Goal: Register for event/course

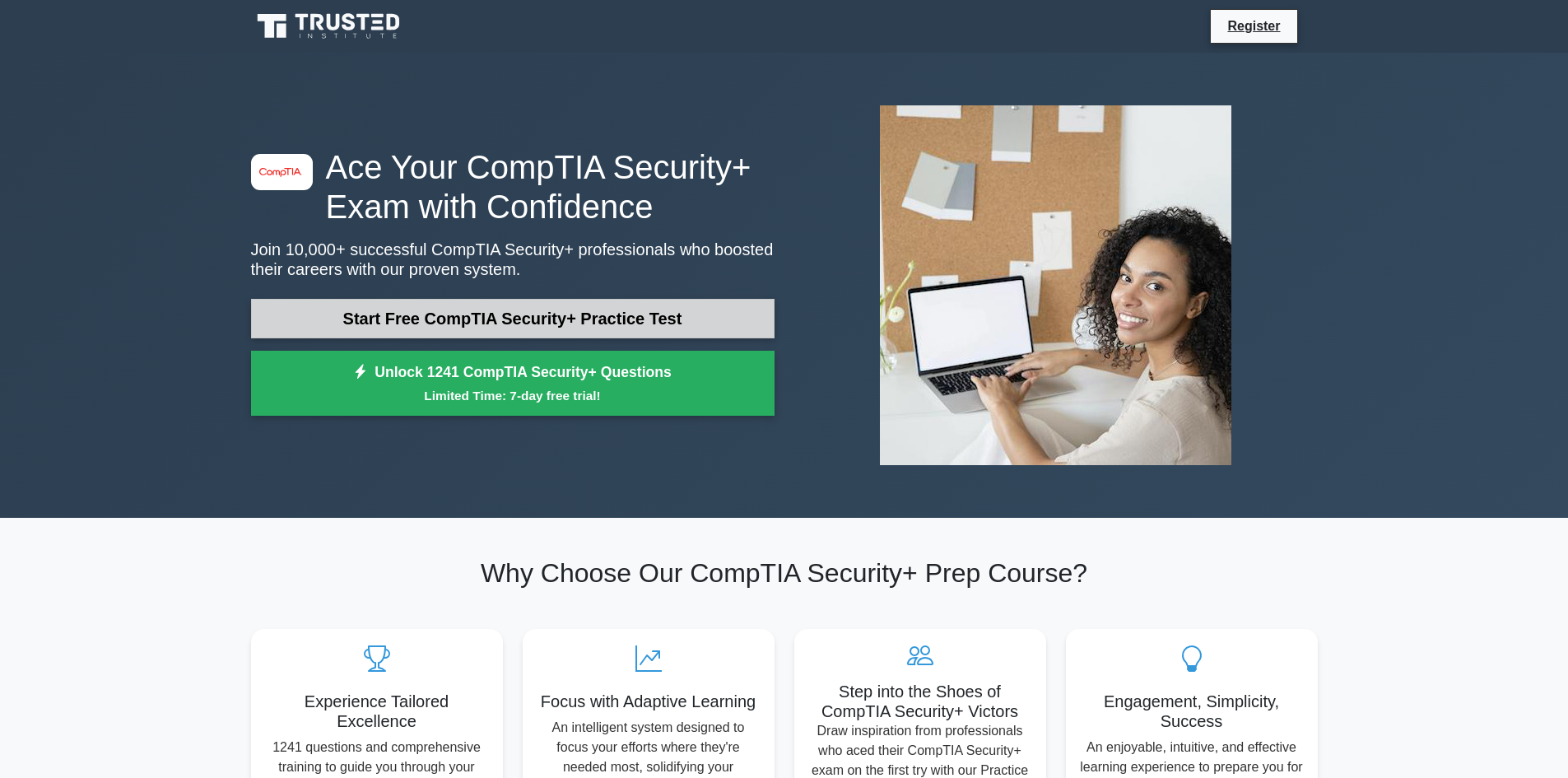
click at [458, 322] on link "Start Free CompTIA Security+ Practice Test" at bounding box center [513, 318] width 523 height 39
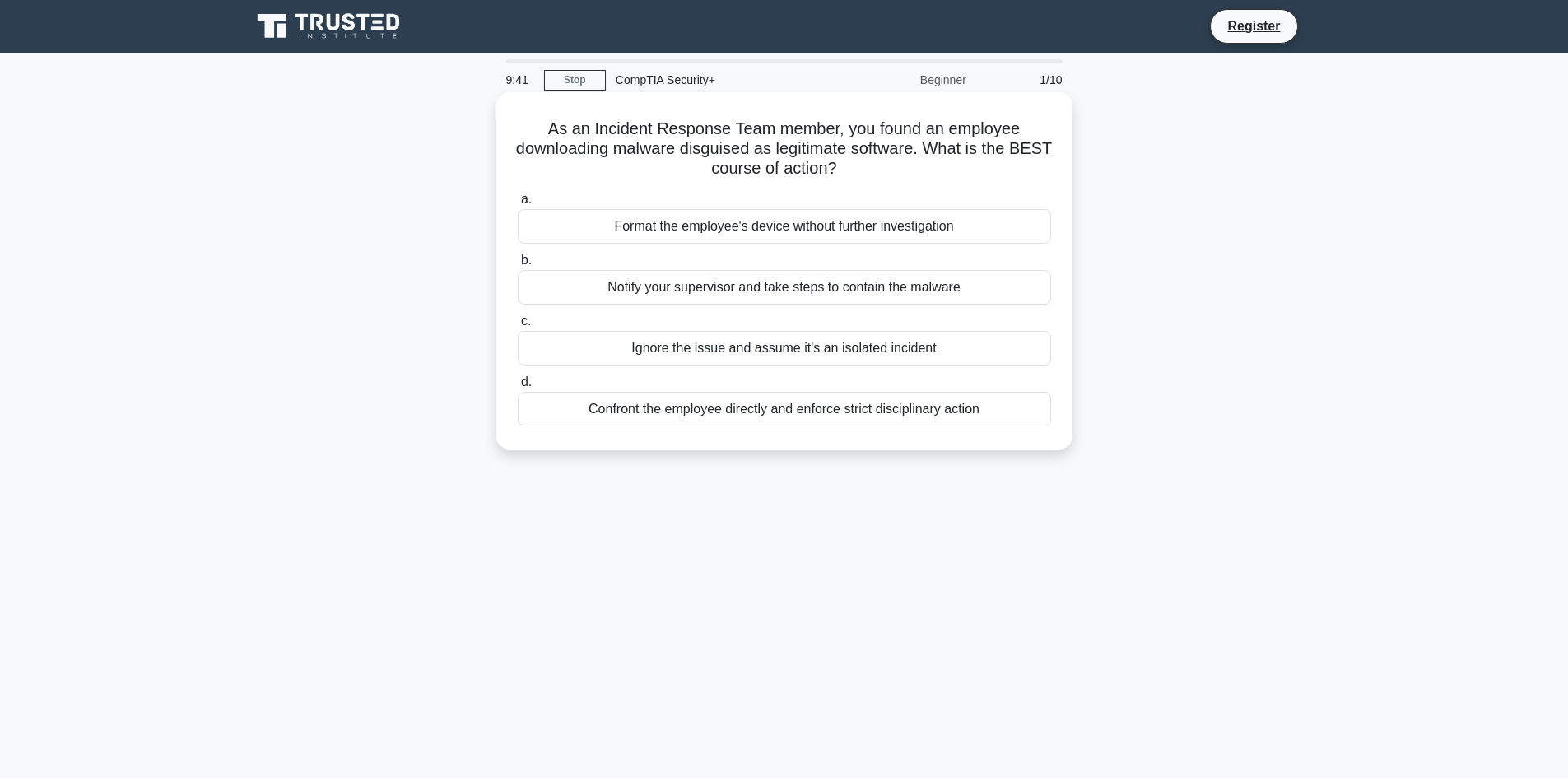
click at [674, 290] on div "Notify your supervisor and take steps to contain the malware" at bounding box center [785, 288] width 534 height 35
click at [518, 266] on input "b. Notify your supervisor and take steps to contain the malware" at bounding box center [518, 261] width 0 height 11
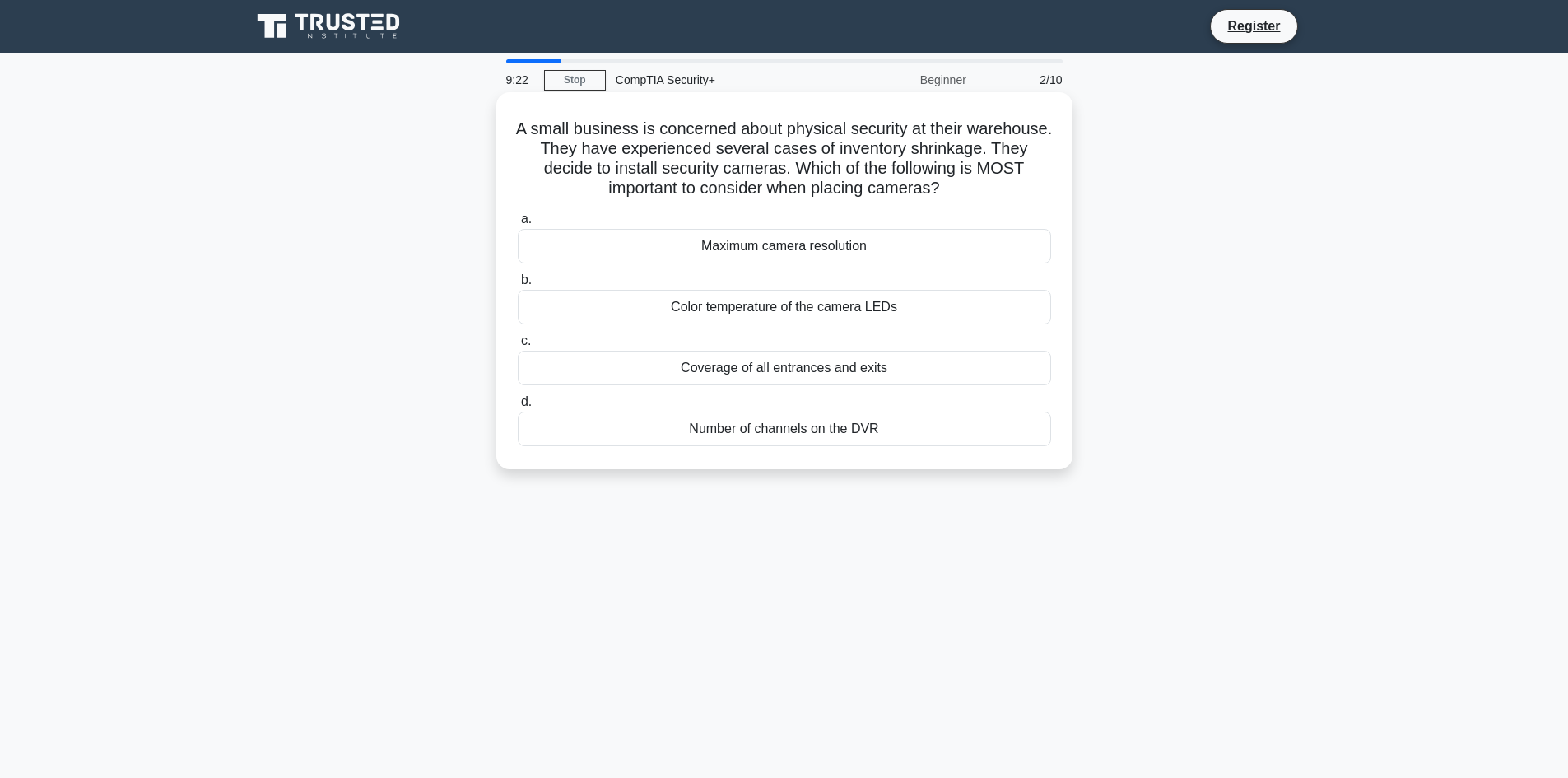
click at [660, 371] on div "Coverage of all entrances and exits" at bounding box center [785, 368] width 534 height 35
click at [518, 347] on input "c. Coverage of all entrances and exits" at bounding box center [518, 341] width 0 height 11
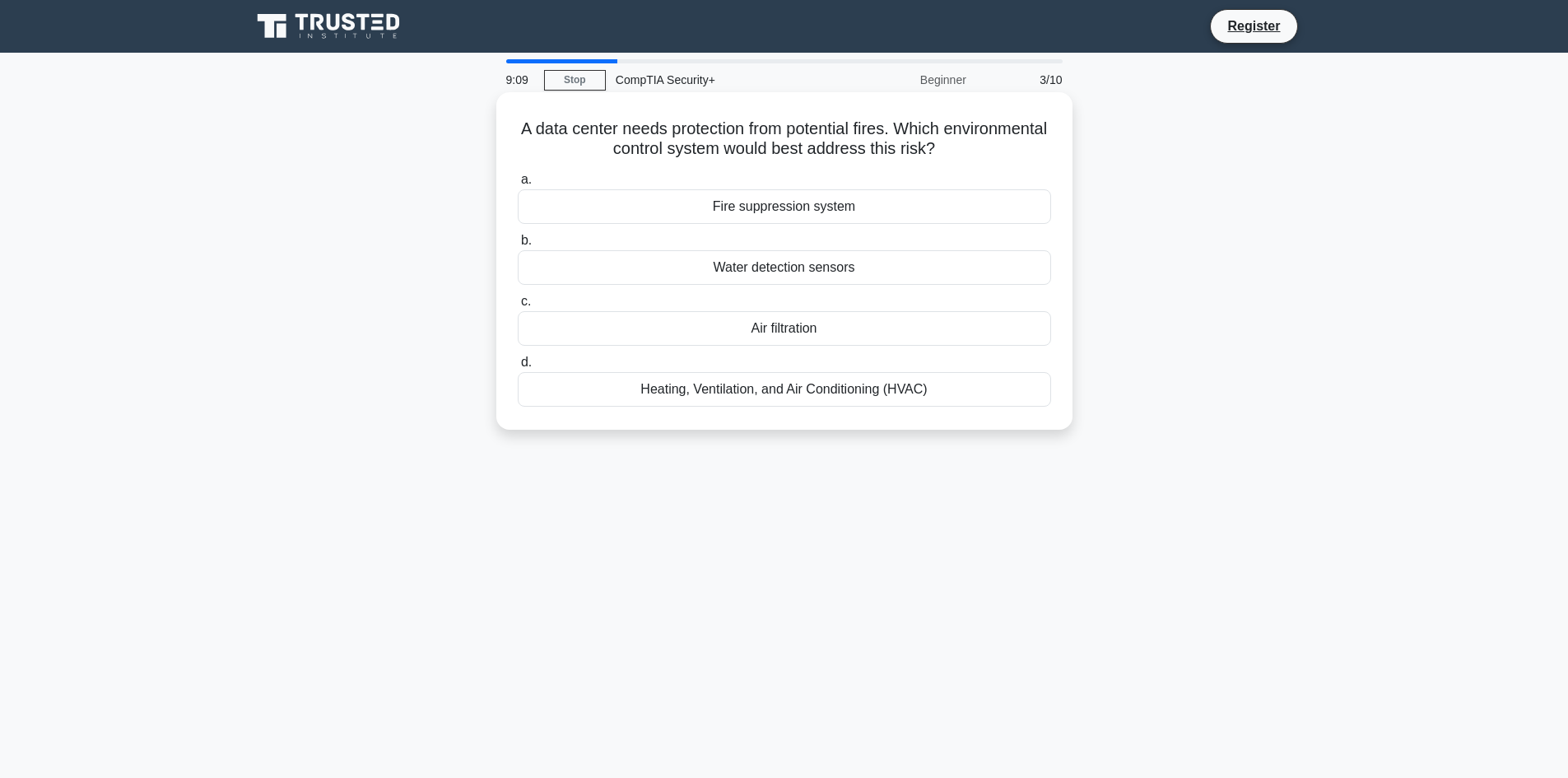
click at [889, 210] on div "Fire suppression system" at bounding box center [785, 207] width 534 height 35
click at [518, 186] on input "a. Fire suppression system" at bounding box center [518, 179] width 0 height 11
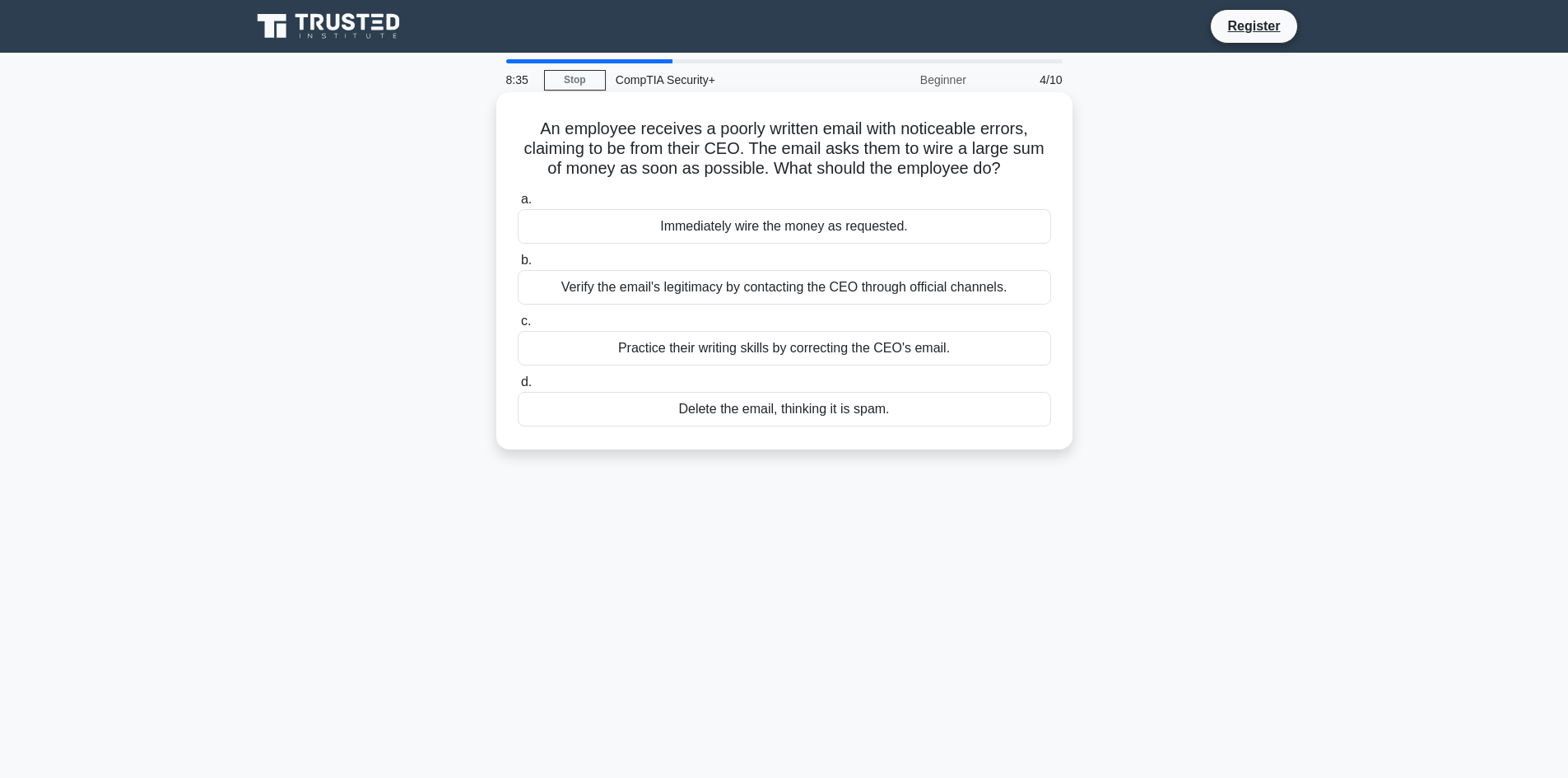
click at [682, 291] on div "Verify the email's legitimacy by contacting the CEO through official channels." at bounding box center [785, 288] width 534 height 35
click at [518, 266] on input "b. Verify the email's legitimacy by contacting the CEO through official channel…" at bounding box center [518, 261] width 0 height 11
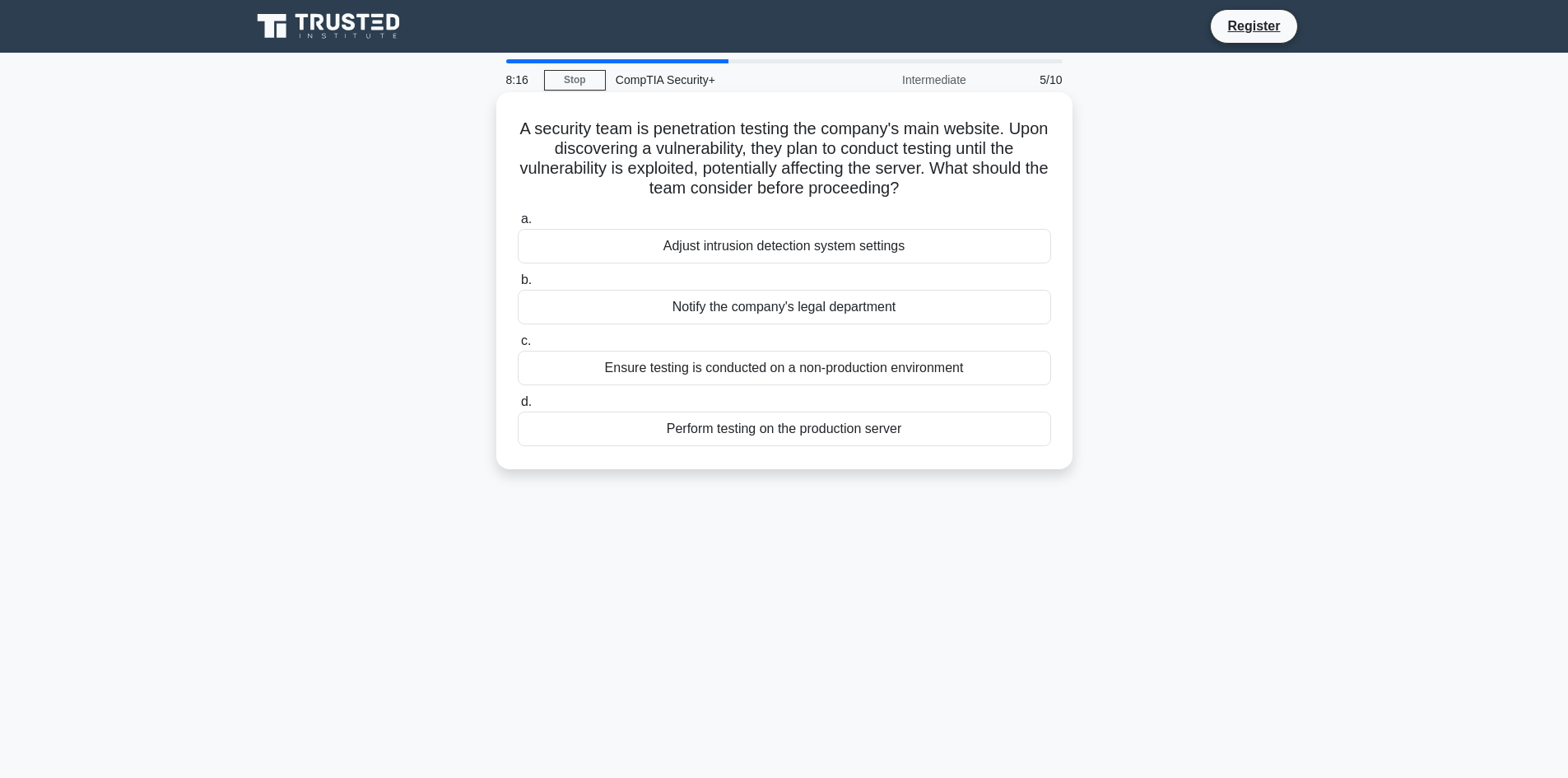
click at [641, 368] on div "Ensure testing is conducted on a non-production environment" at bounding box center [785, 368] width 534 height 35
click at [518, 347] on input "c. Ensure testing is conducted on a non-production environment" at bounding box center [518, 341] width 0 height 11
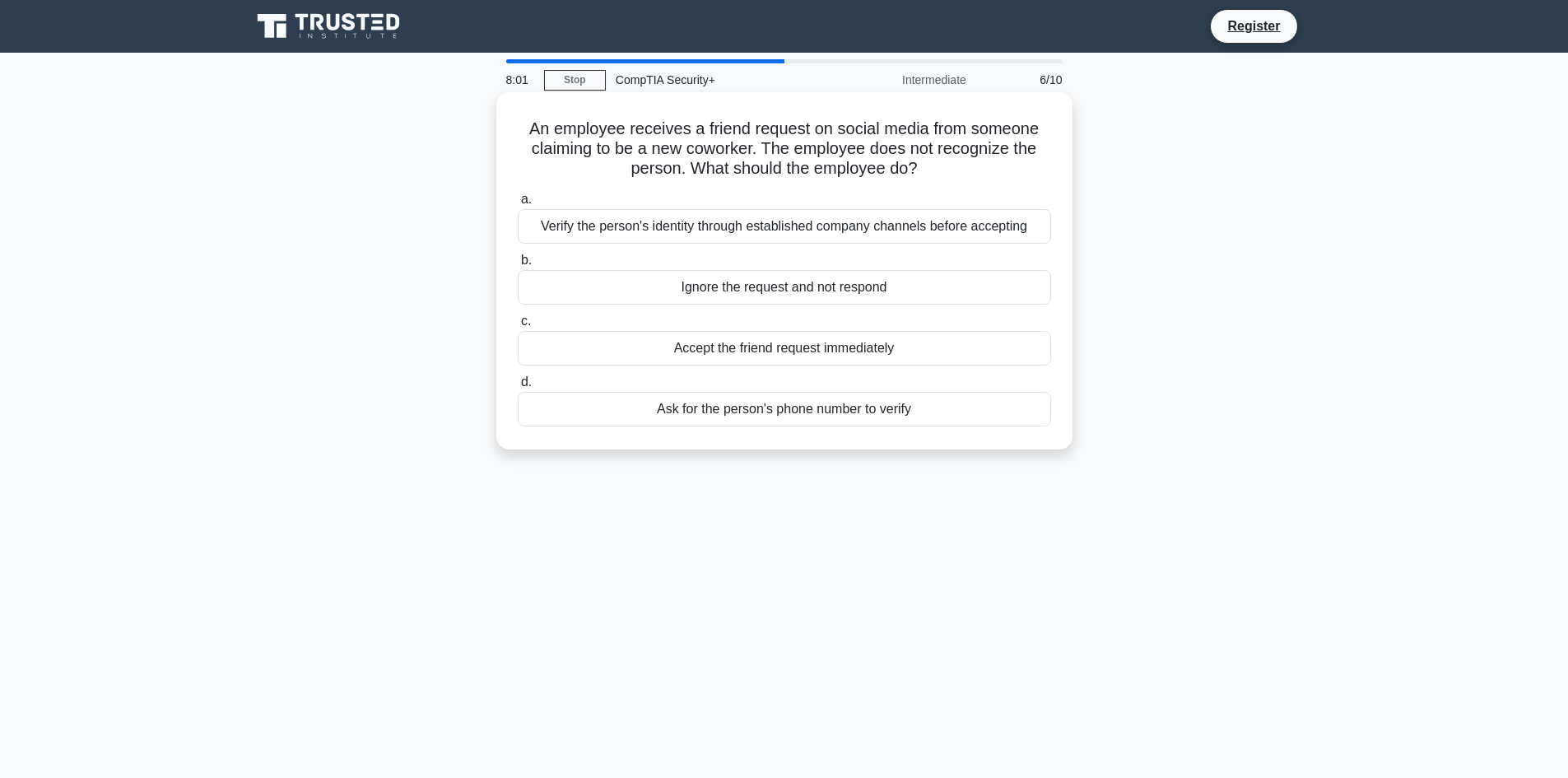
click at [740, 231] on div "Verify the person's identity through established company channels before accept…" at bounding box center [785, 227] width 534 height 35
click at [518, 205] on input "a. Verify the person's identity through established company channels before acc…" at bounding box center [518, 200] width 0 height 11
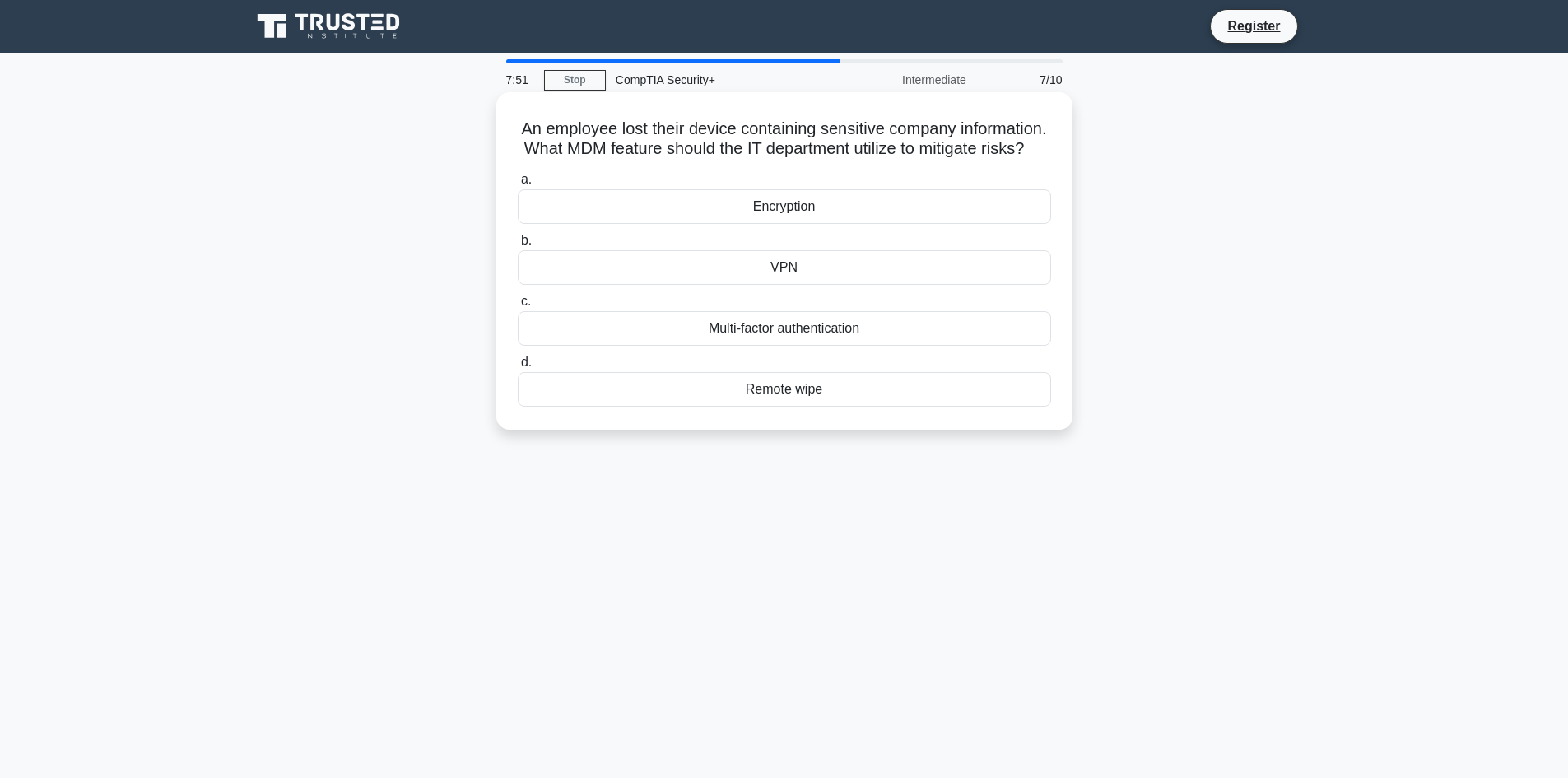
click at [863, 407] on div "Remote wipe" at bounding box center [785, 389] width 534 height 35
click at [518, 368] on input "d. Remote wipe" at bounding box center [518, 362] width 0 height 11
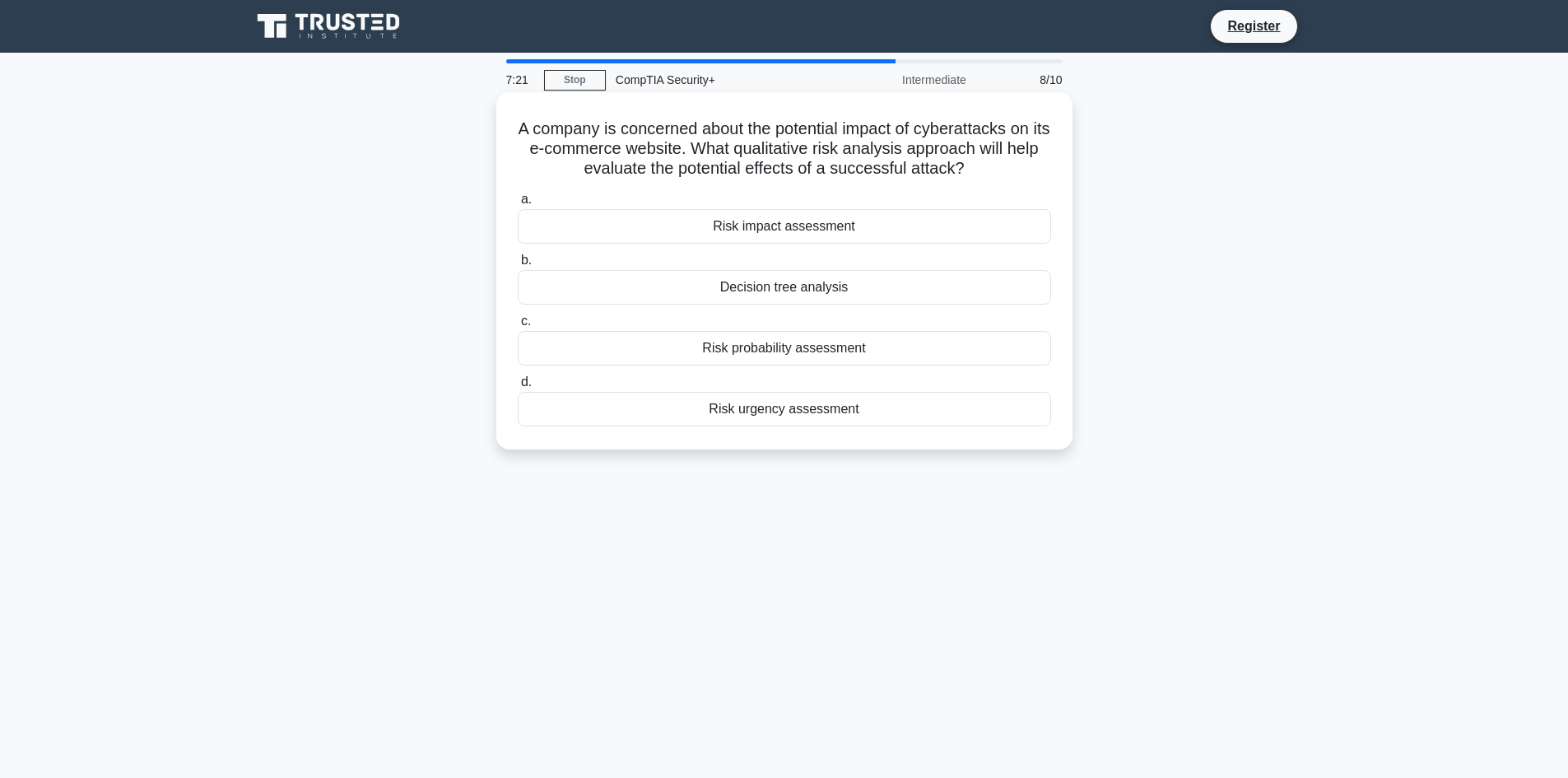
click at [874, 228] on div "Risk impact assessment" at bounding box center [785, 227] width 534 height 35
click at [518, 205] on input "a. Risk impact assessment" at bounding box center [518, 200] width 0 height 11
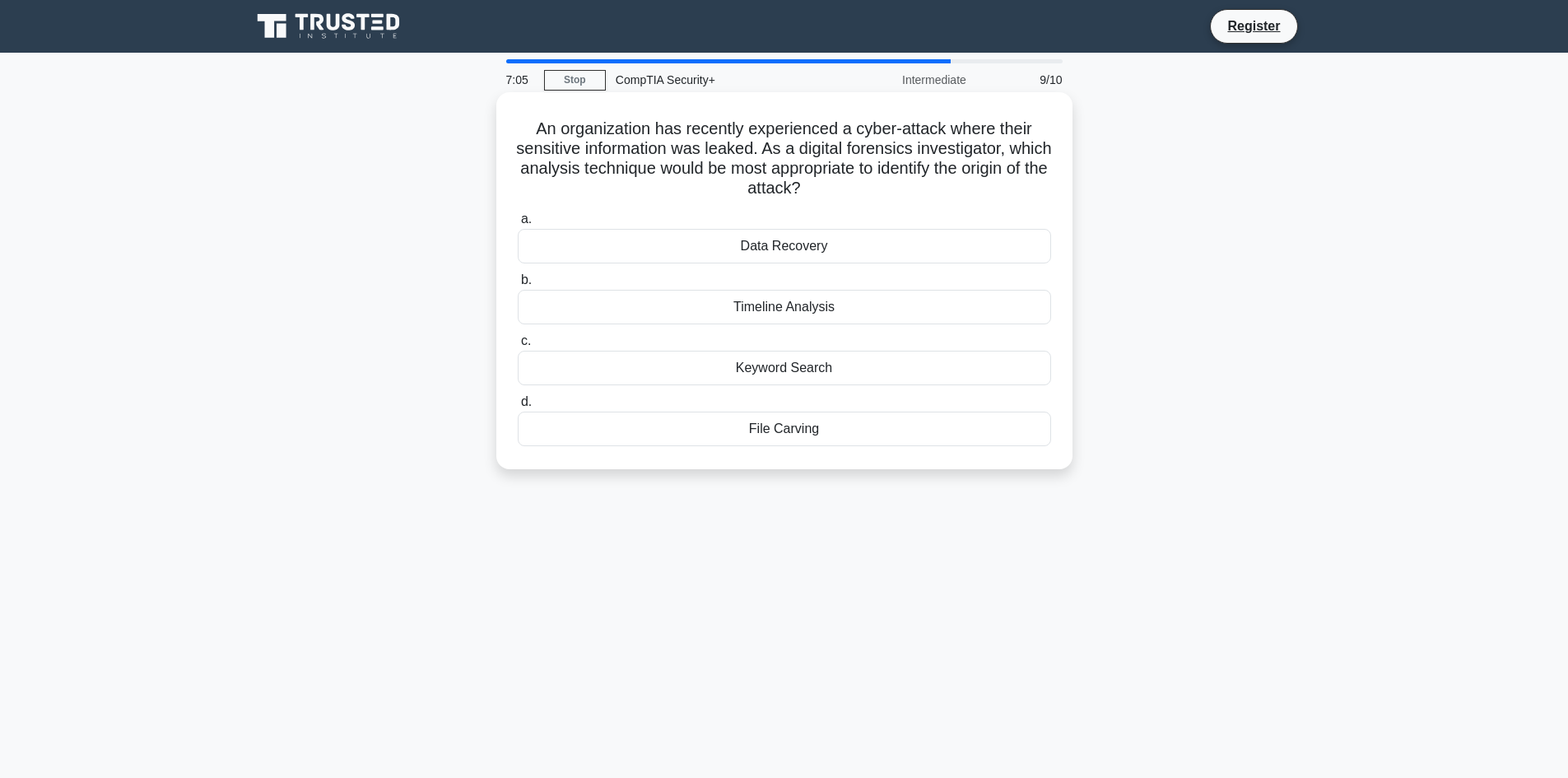
click at [858, 308] on div "Timeline Analysis" at bounding box center [785, 307] width 534 height 35
click at [518, 285] on input "b. Timeline Analysis" at bounding box center [518, 280] width 0 height 11
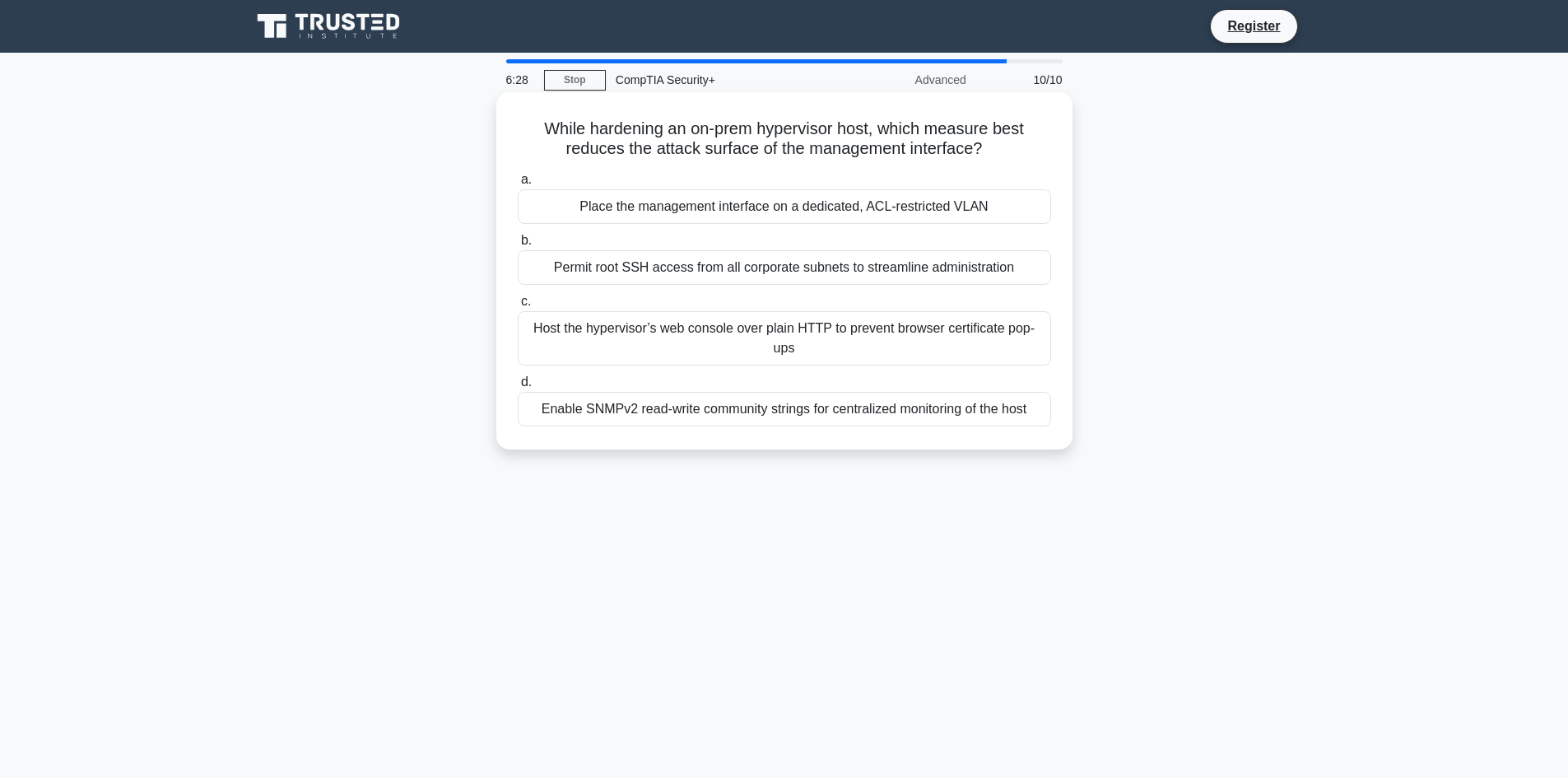
click at [779, 212] on div "Place the management interface on a dedicated, ACL-restricted VLAN" at bounding box center [785, 207] width 534 height 35
click at [518, 186] on input "a. Place the management interface on a dedicated, ACL-restricted VLAN" at bounding box center [518, 179] width 0 height 11
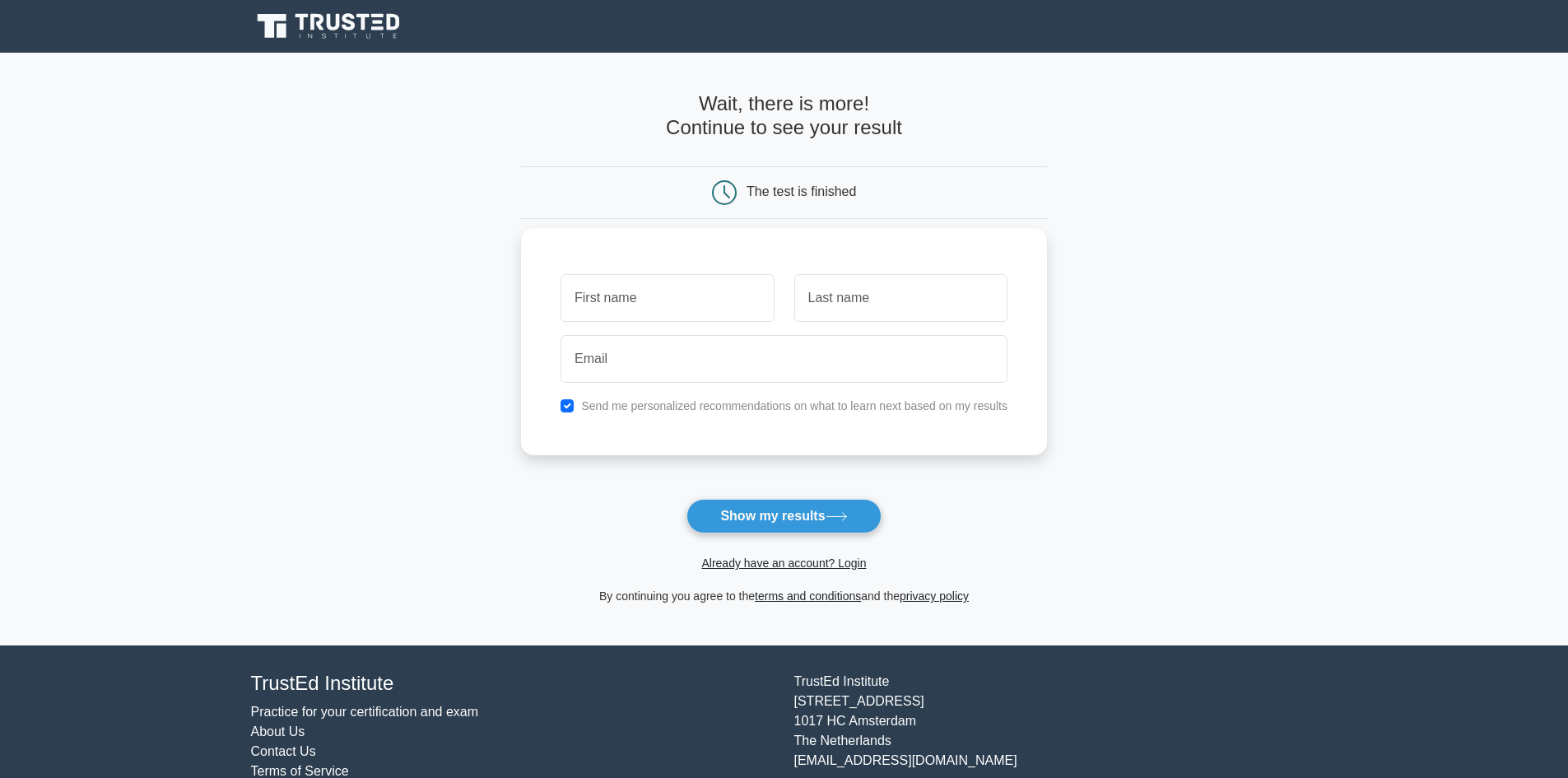
click at [668, 307] on input "text" at bounding box center [668, 298] width 214 height 48
type input "Fernando"
click at [837, 298] on input "text" at bounding box center [901, 298] width 214 height 48
type input "Jurado"
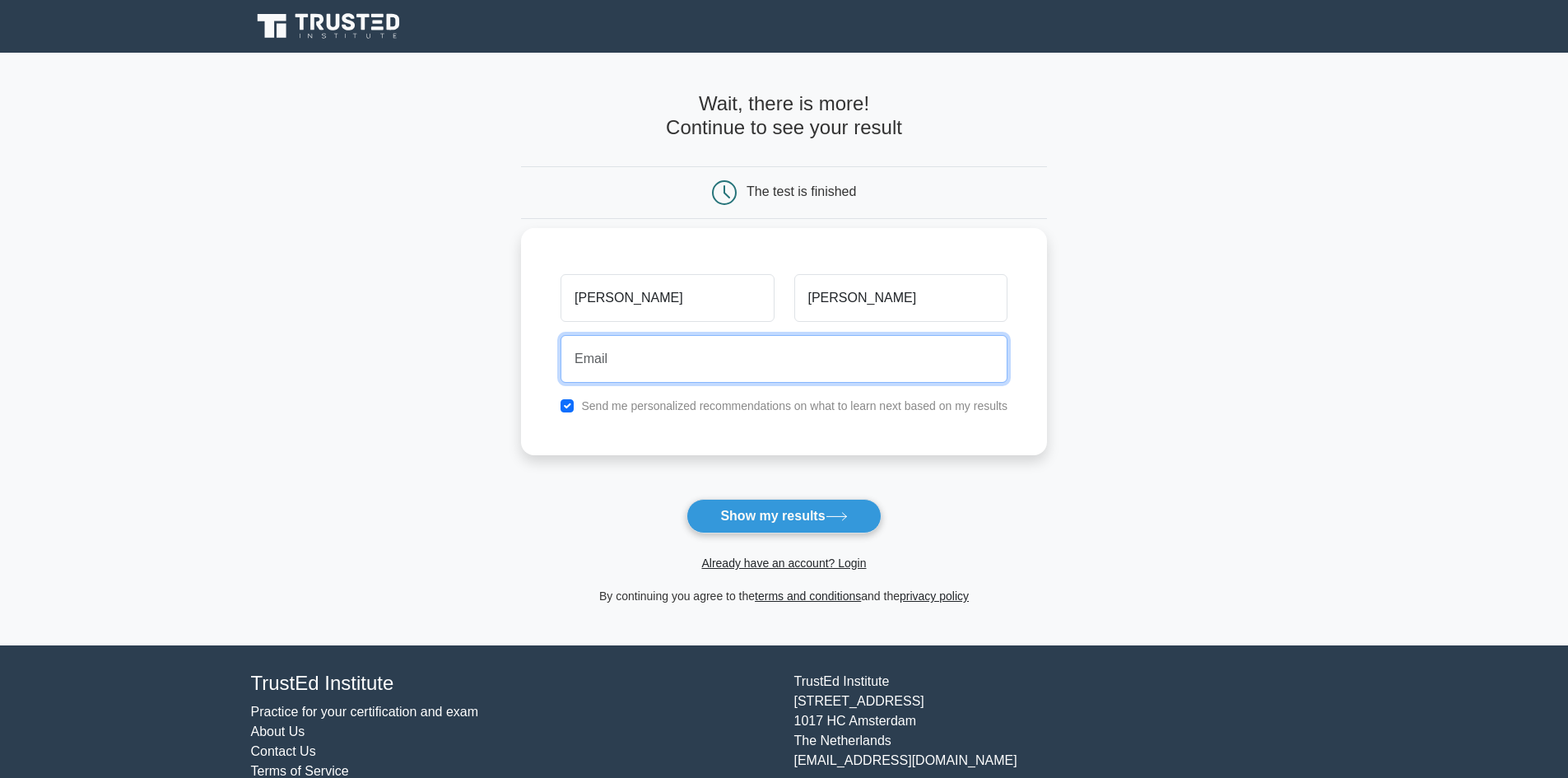
click at [644, 358] on input "email" at bounding box center [784, 359] width 447 height 48
type input "fjurado1204@hotmail.com"
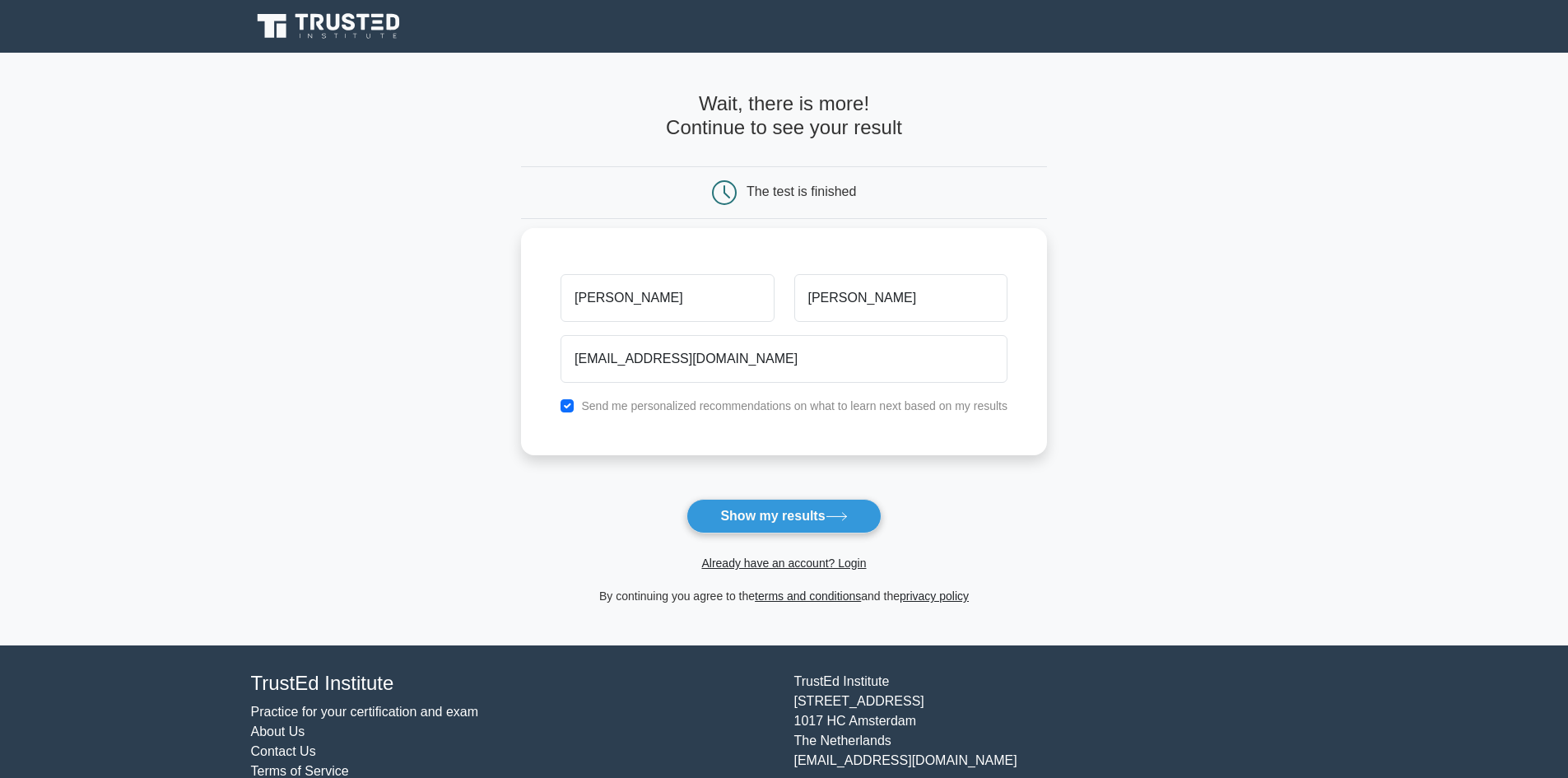
click at [682, 408] on label "Send me personalized recommendations on what to learn next based on my results" at bounding box center [794, 405] width 426 height 13
click at [573, 405] on input "checkbox" at bounding box center [567, 405] width 13 height 13
checkbox input "false"
click at [773, 518] on button "Show my results" at bounding box center [783, 516] width 194 height 35
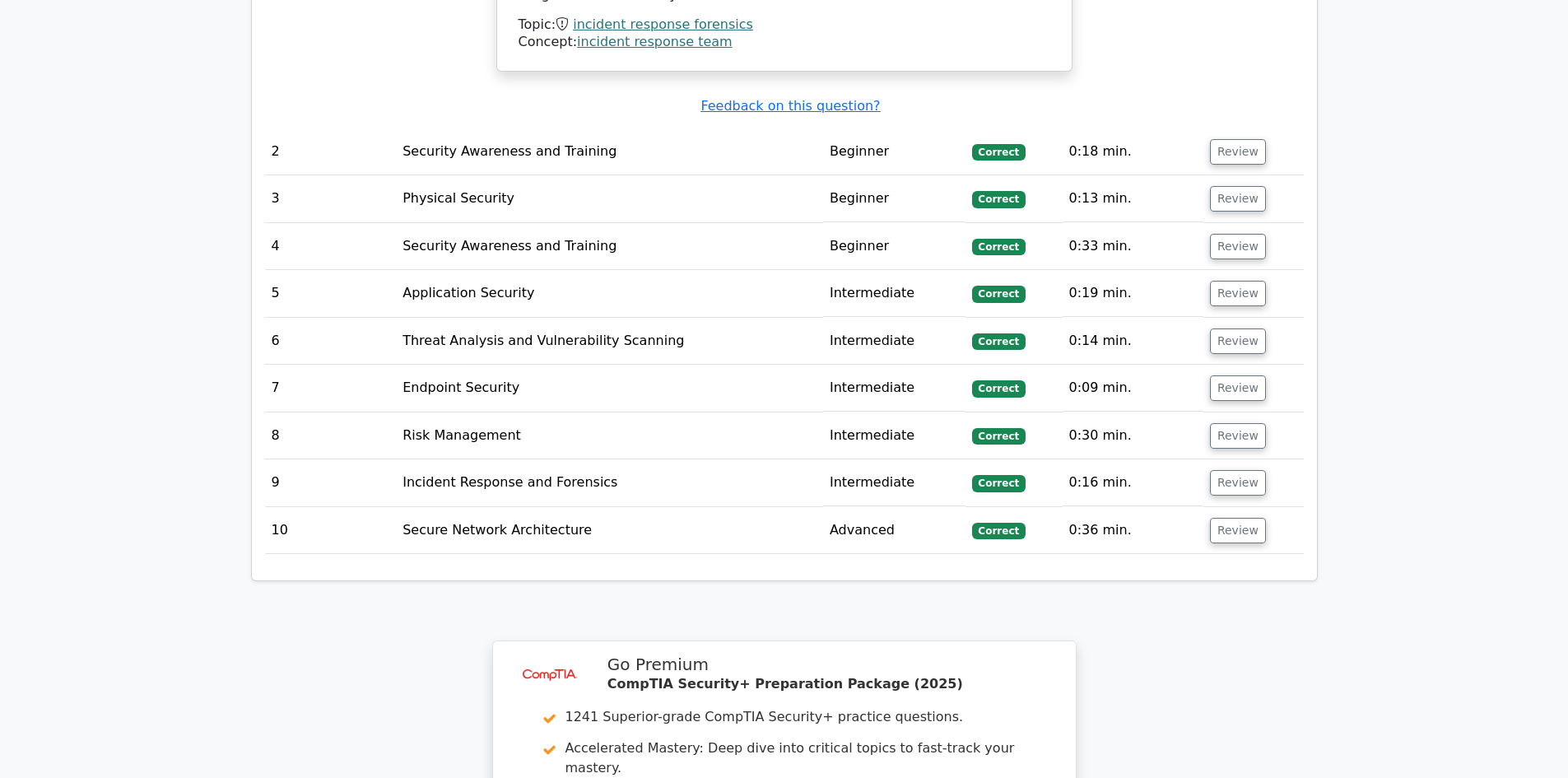
scroll to position [1976, 0]
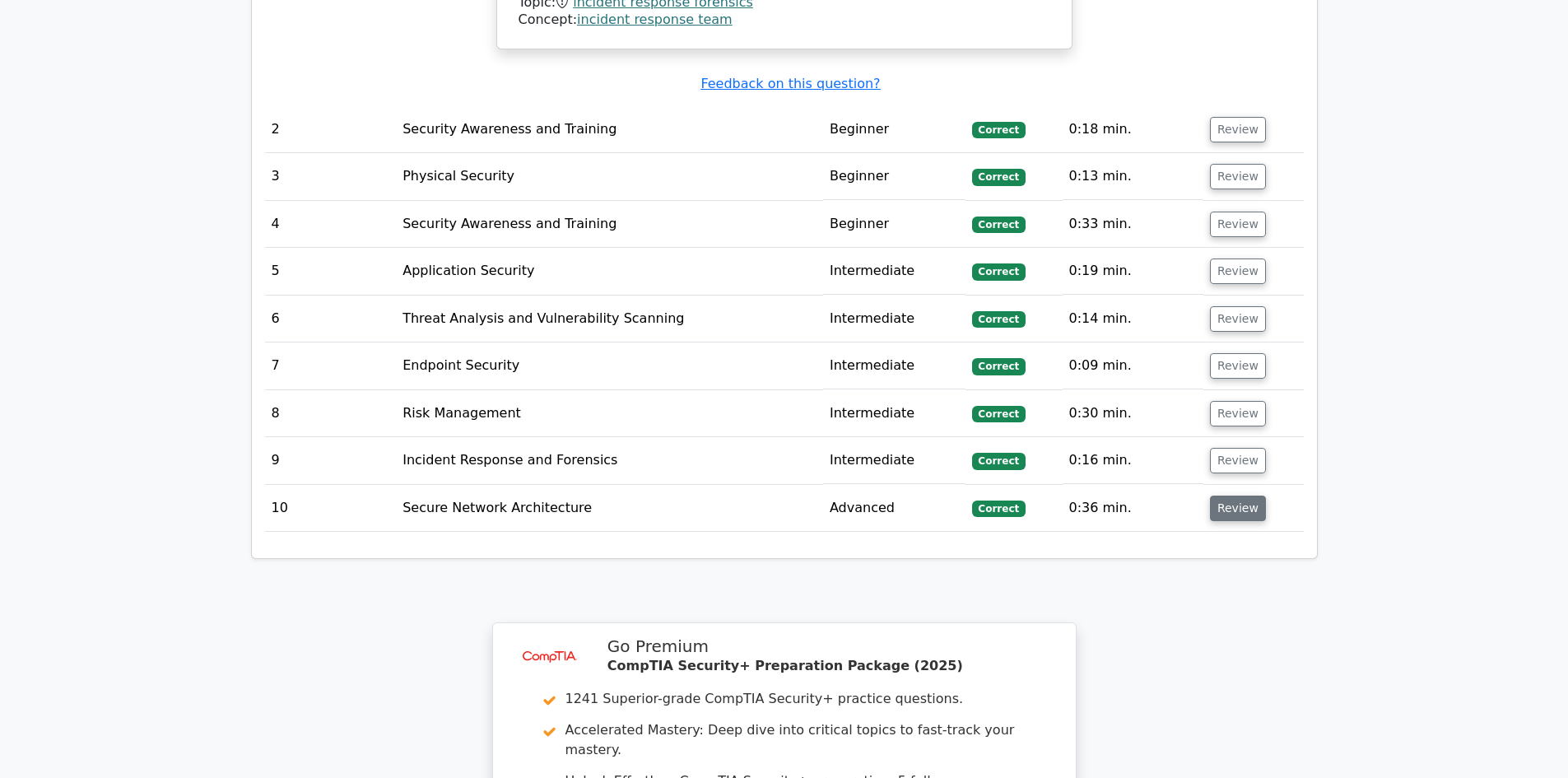
click at [1226, 495] on button "Review" at bounding box center [1238, 508] width 56 height 25
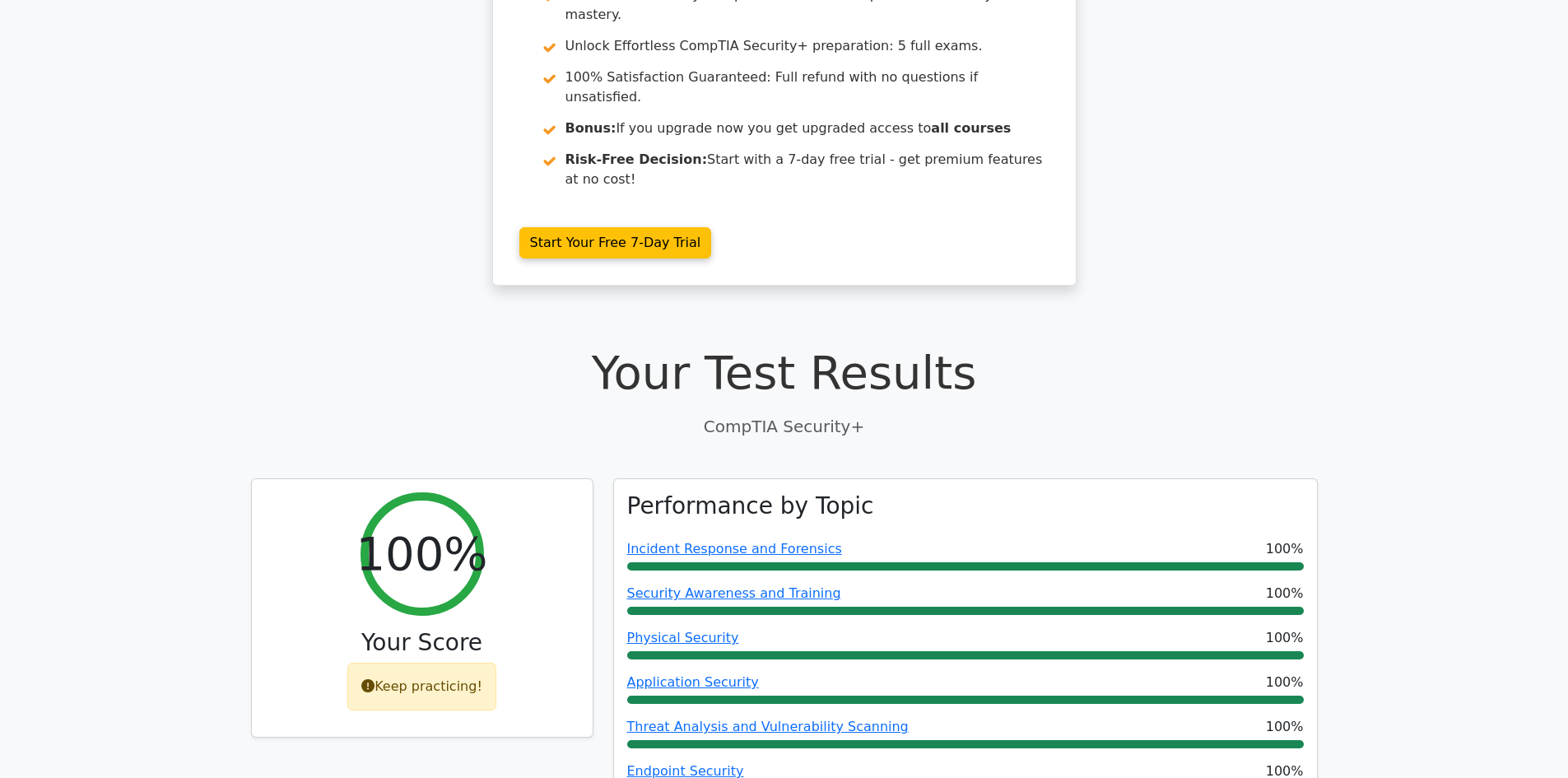
scroll to position [0, 0]
